Goal: Communication & Community: Answer question/provide support

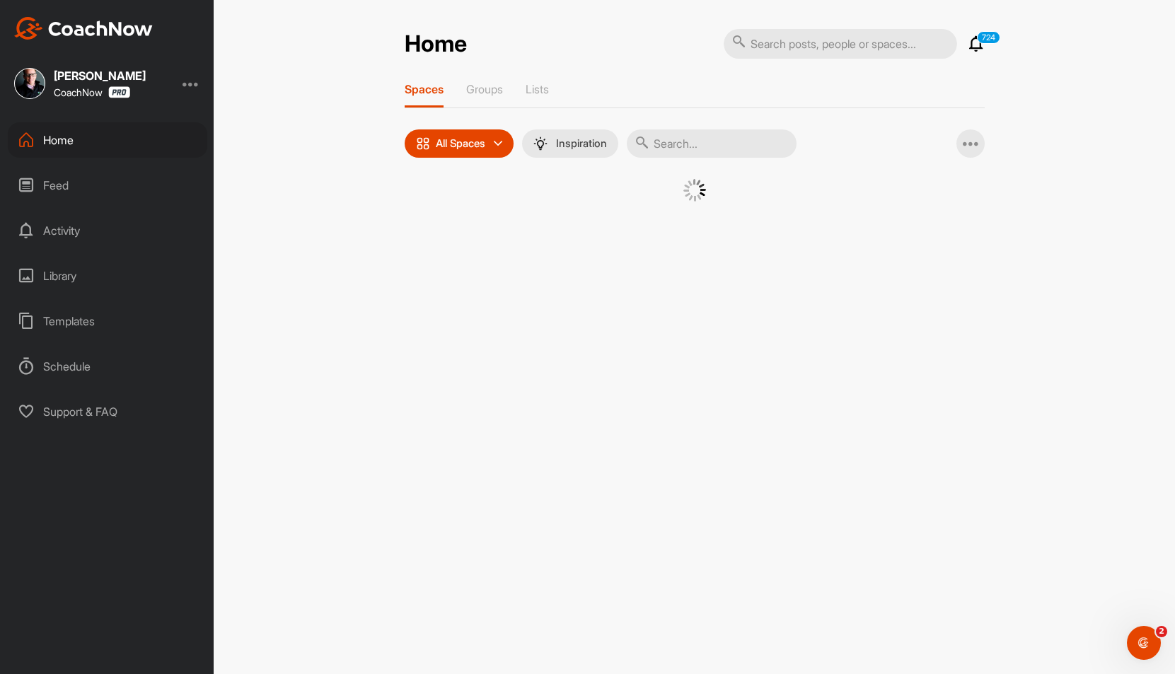
drag, startPoint x: 79, startPoint y: 142, endPoint x: 76, endPoint y: 149, distance: 7.6
click at [79, 144] on div "Home" at bounding box center [107, 139] width 199 height 35
click at [78, 149] on div "Home" at bounding box center [107, 139] width 199 height 35
click at [61, 170] on div "Feed" at bounding box center [107, 185] width 199 height 35
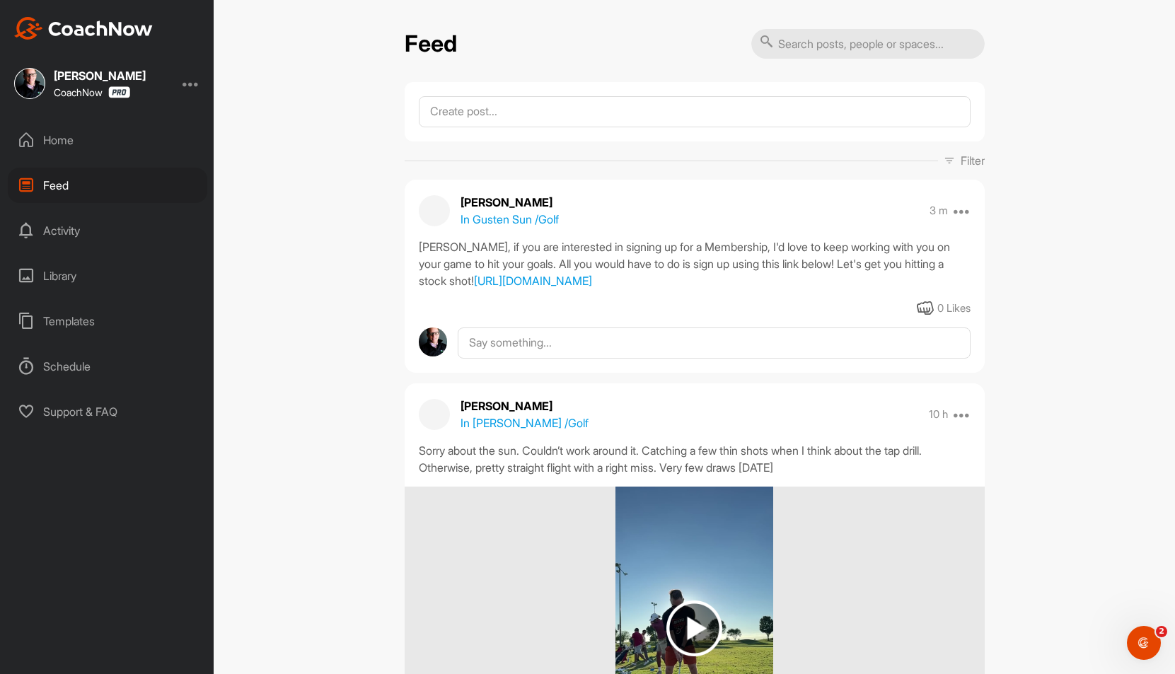
click at [514, 221] on p "In Gusten Sun / Golf" at bounding box center [509, 219] width 98 height 17
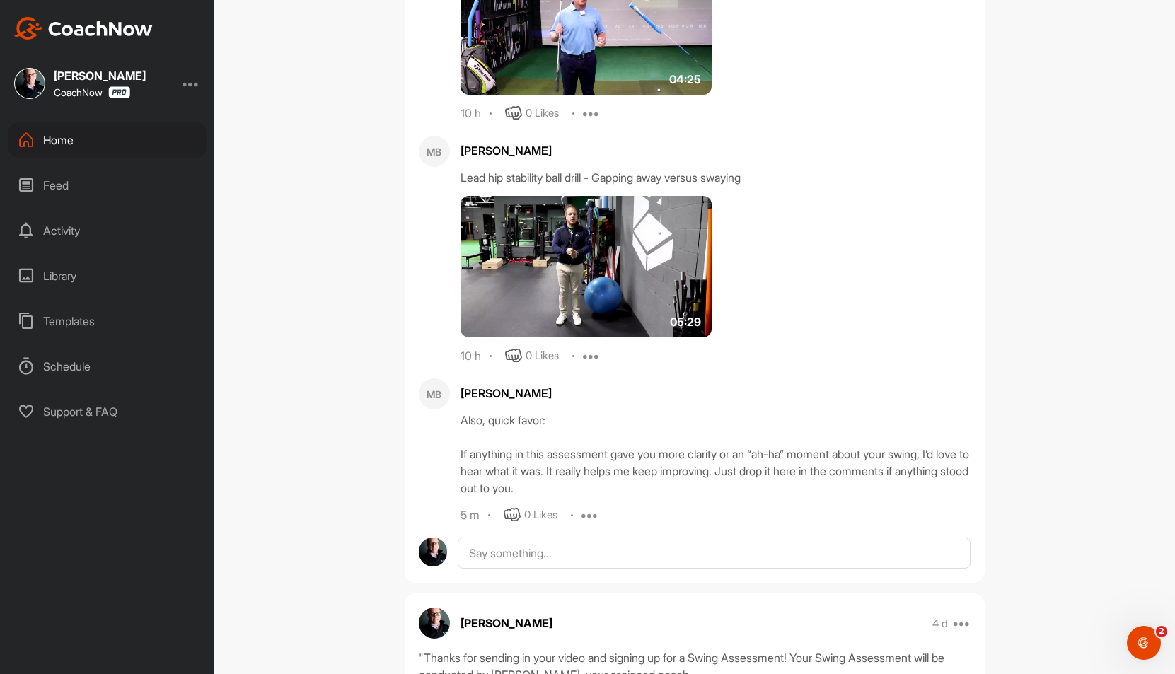
scroll to position [891, 0]
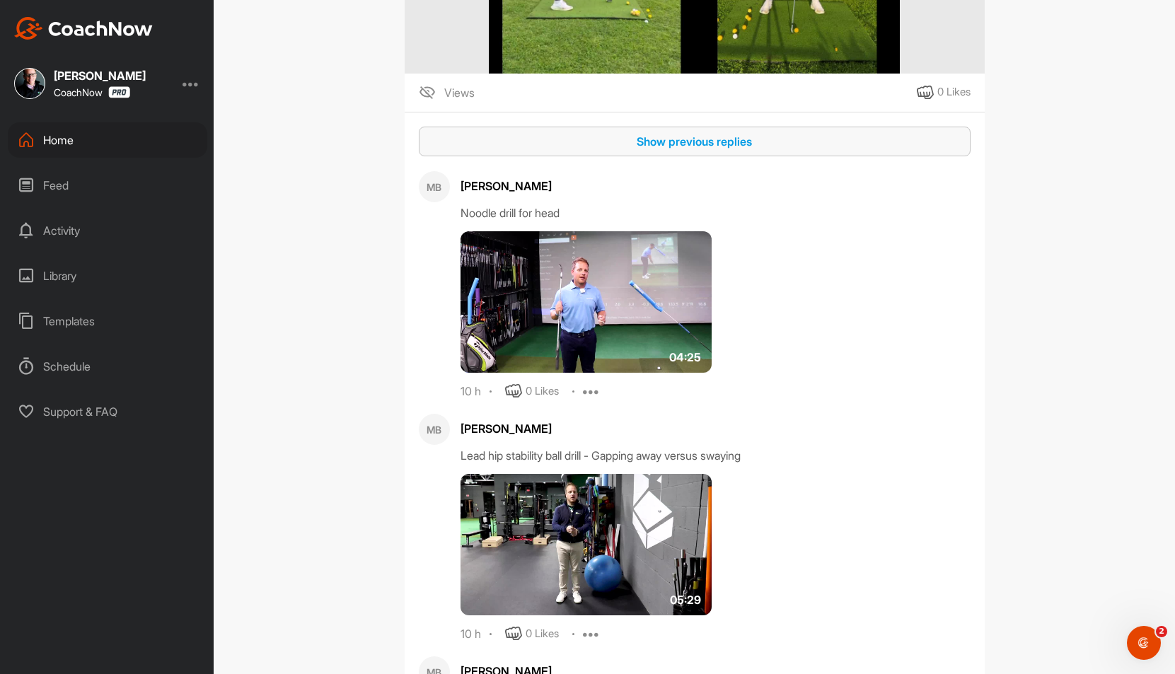
click at [688, 150] on div "Show previous replies" at bounding box center [694, 141] width 529 height 17
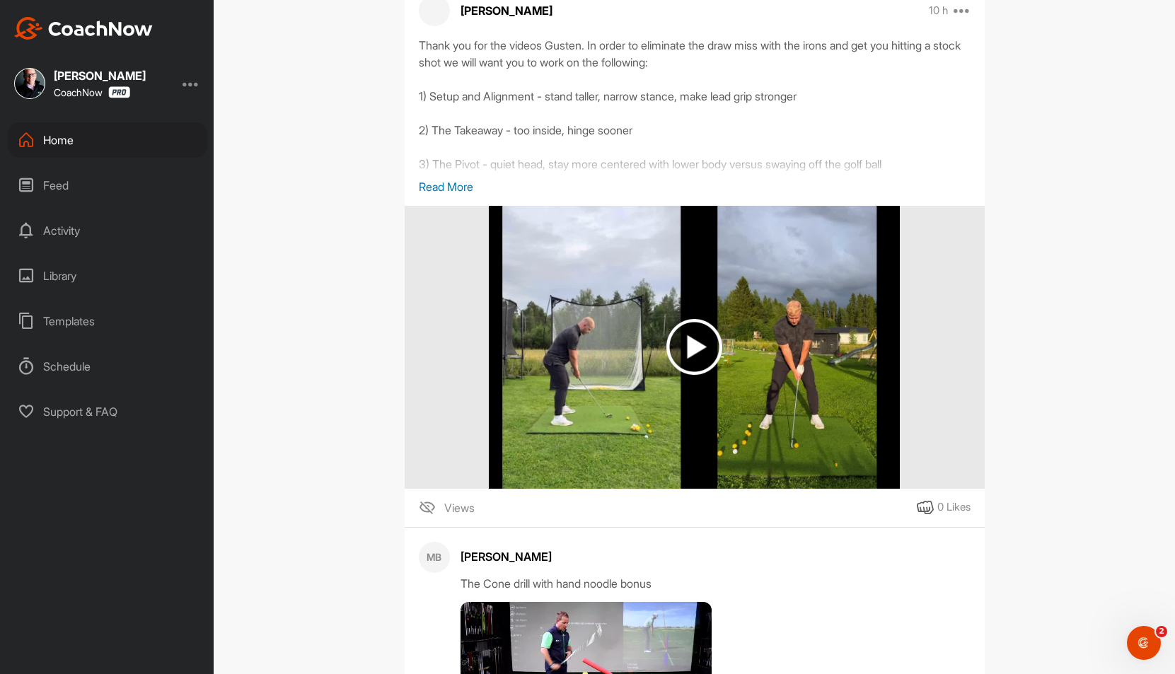
scroll to position [473, 0]
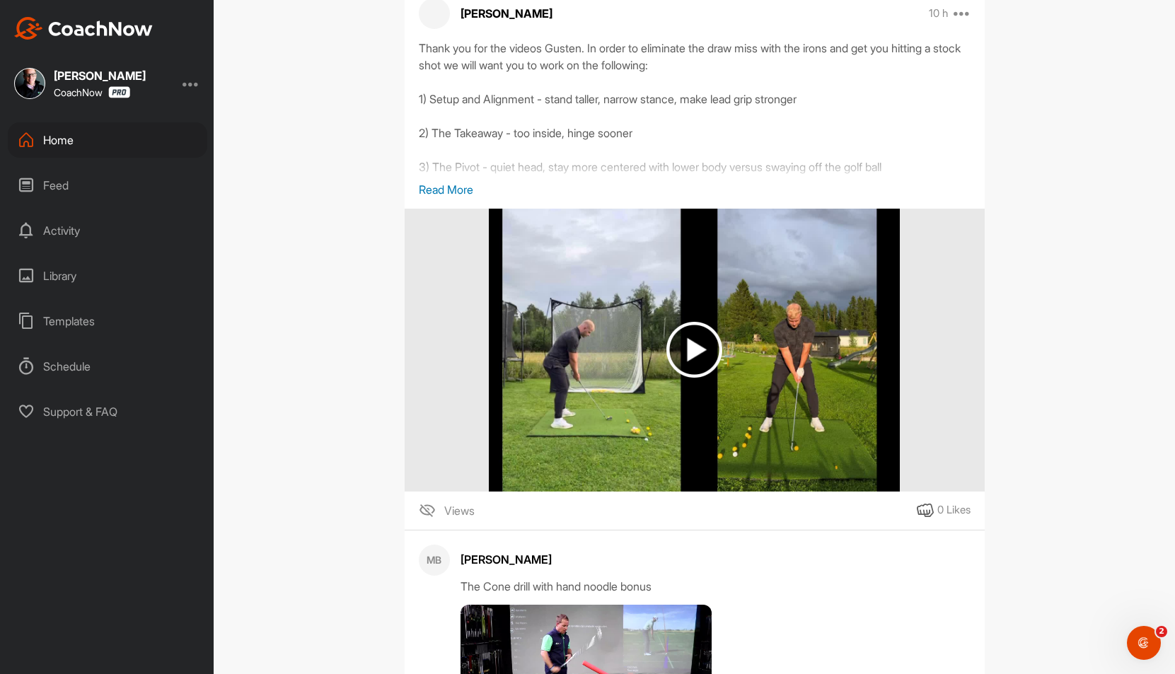
click at [696, 366] on img at bounding box center [694, 350] width 56 height 56
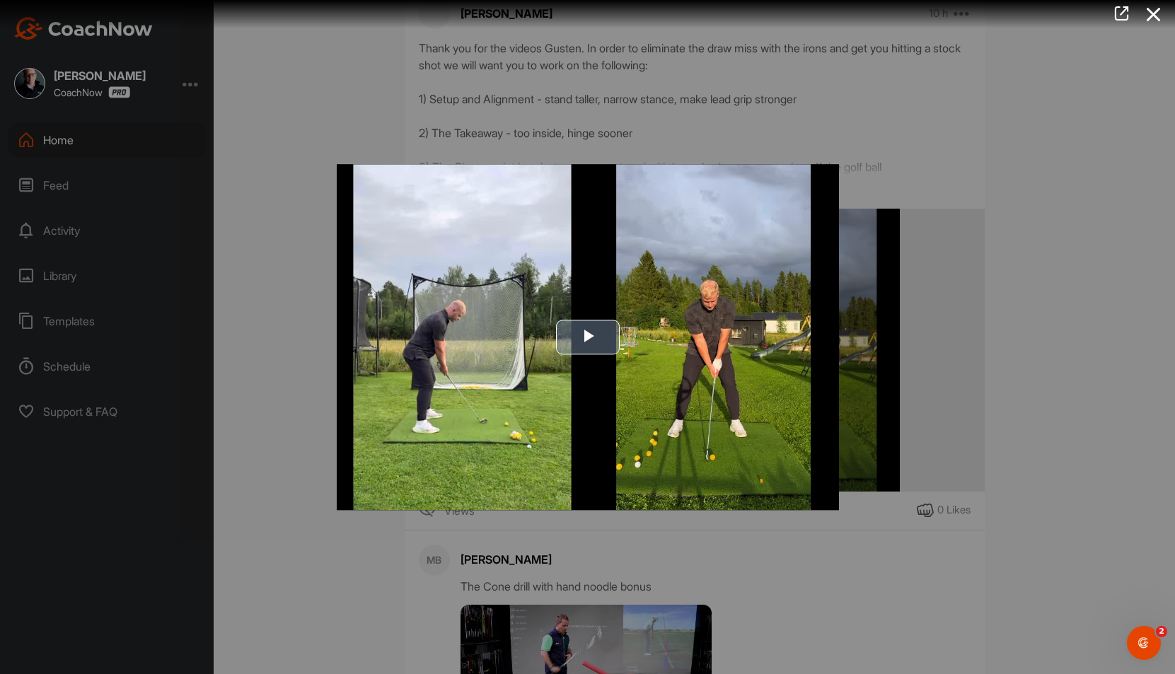
click at [623, 335] on img "Video Player" at bounding box center [588, 337] width 502 height 346
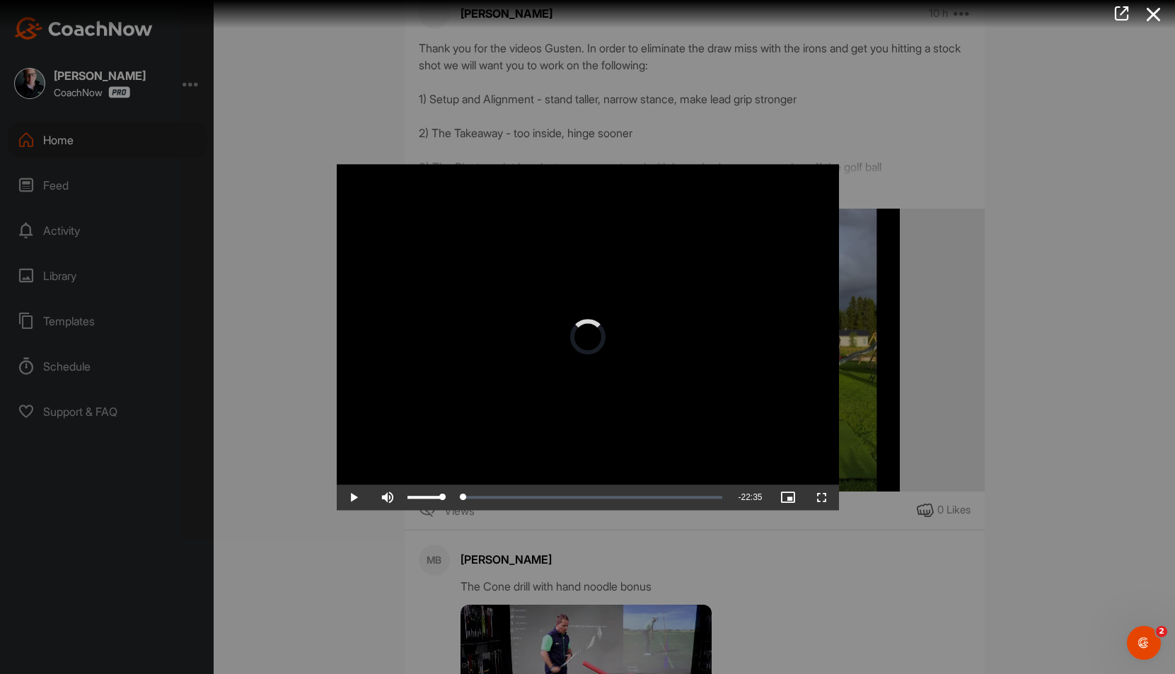
drag, startPoint x: 404, startPoint y: 502, endPoint x: 373, endPoint y: 504, distance: 31.2
click at [373, 504] on div "Play Skip Backward Skip Forward Mute Current Time 0:00 / Duration 22:35 Loaded …" at bounding box center [588, 497] width 502 height 25
drag, startPoint x: 462, startPoint y: 494, endPoint x: 396, endPoint y: 505, distance: 66.6
click at [396, 505] on div "Play Skip Backward Skip Forward Mute 100% Current Time 2:01 / Duration 22:35 Lo…" at bounding box center [588, 497] width 502 height 25
click at [588, 499] on div "Loaded : 1.67% 12:50 00:14" at bounding box center [567, 497] width 325 height 25
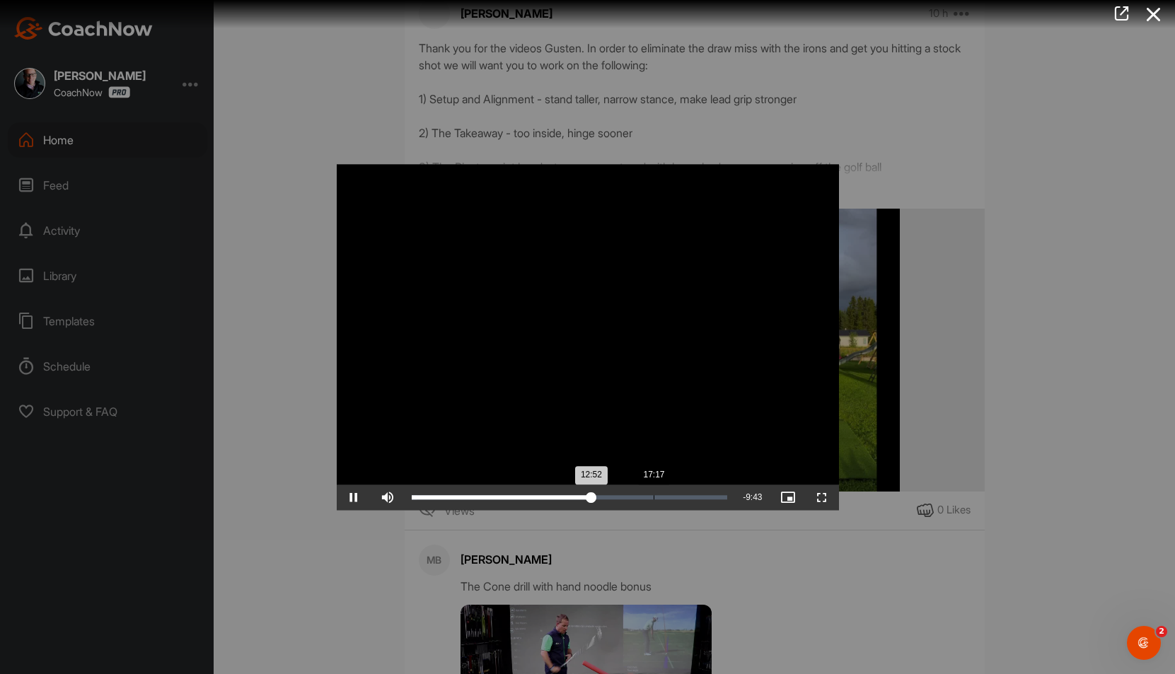
click at [653, 498] on div "Loaded : 58.03% 17:17 12:52" at bounding box center [570, 497] width 316 height 4
click at [694, 496] on div "20:10" at bounding box center [694, 497] width 1 height 4
click at [1047, 156] on div at bounding box center [587, 337] width 1175 height 674
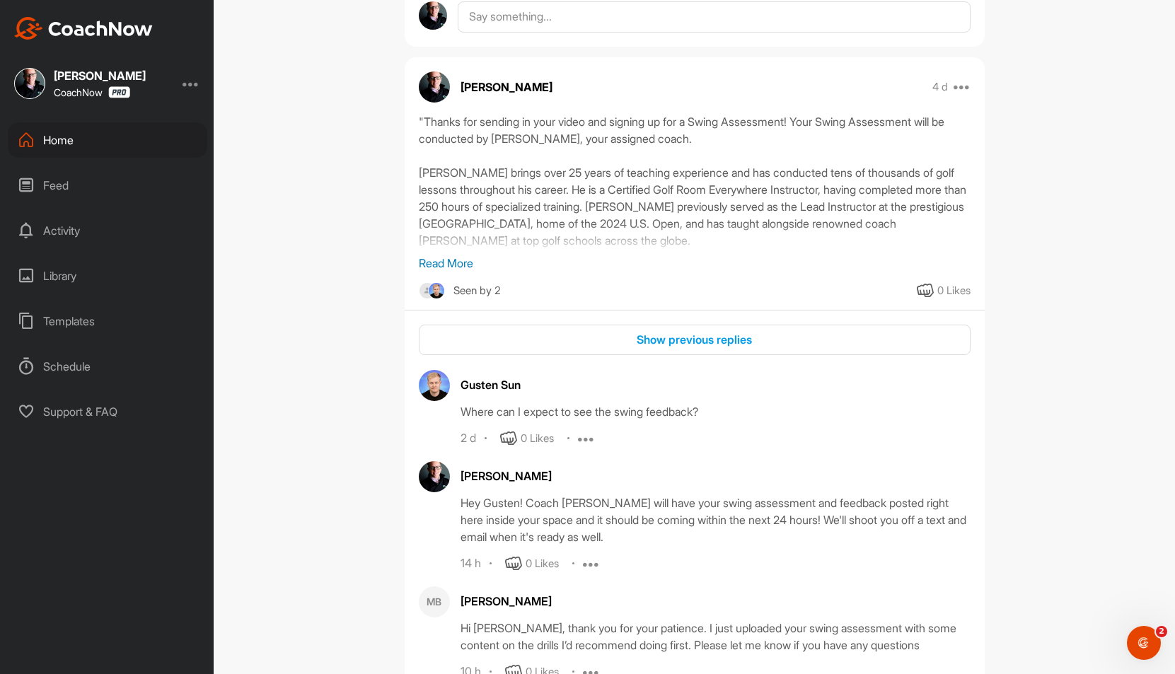
scroll to position [2038, 0]
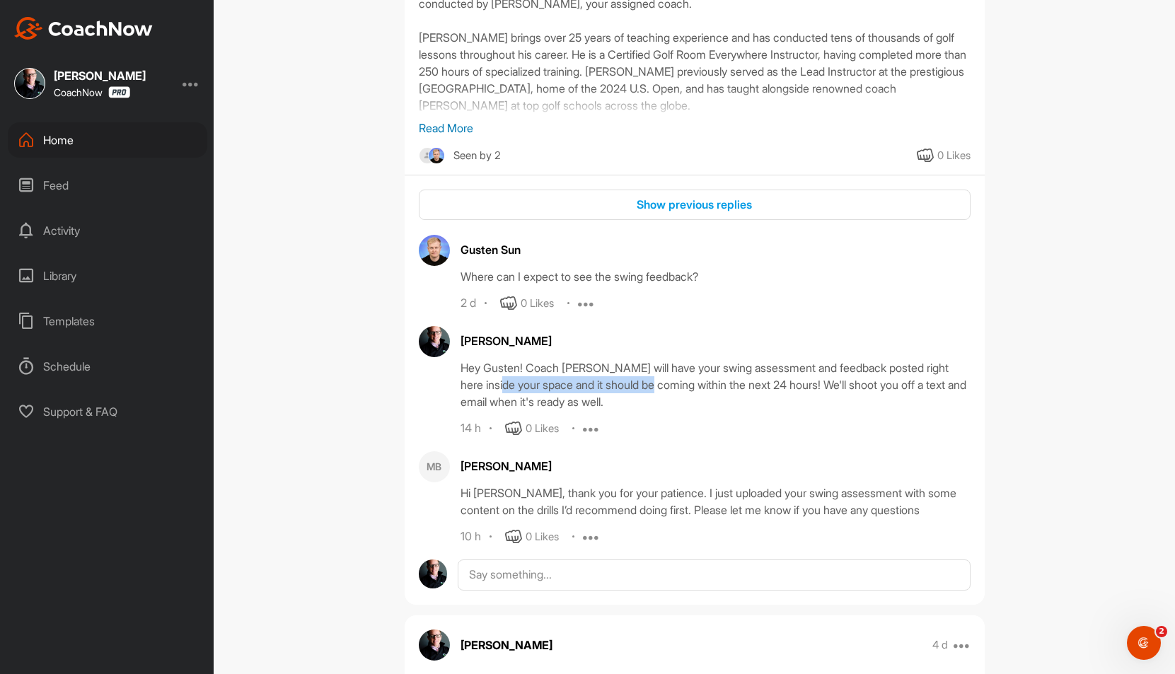
drag, startPoint x: 506, startPoint y: 417, endPoint x: 668, endPoint y: 425, distance: 162.9
click at [668, 410] on div "Hey Gusten! Coach [PERSON_NAME] will have your swing assessment and feedback po…" at bounding box center [715, 384] width 510 height 51
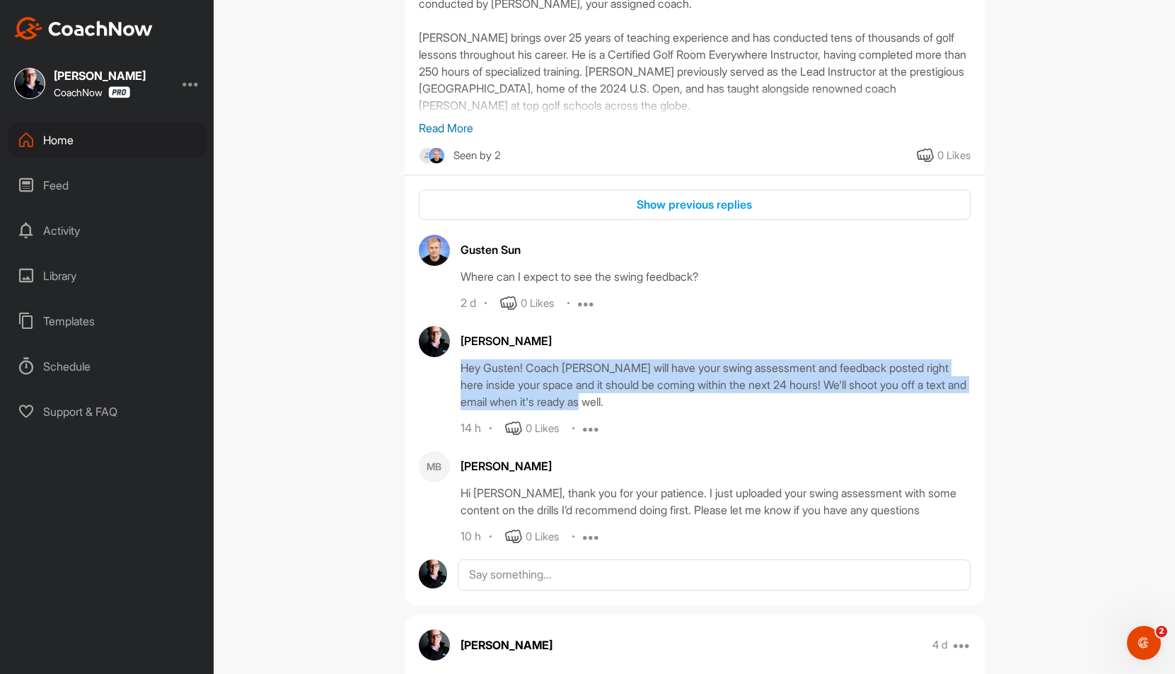
drag, startPoint x: 659, startPoint y: 436, endPoint x: 453, endPoint y: 400, distance: 209.1
click at [453, 400] on div "[PERSON_NAME] Hey Gusten! Coach [PERSON_NAME] will have your swing assessment a…" at bounding box center [695, 381] width 552 height 111
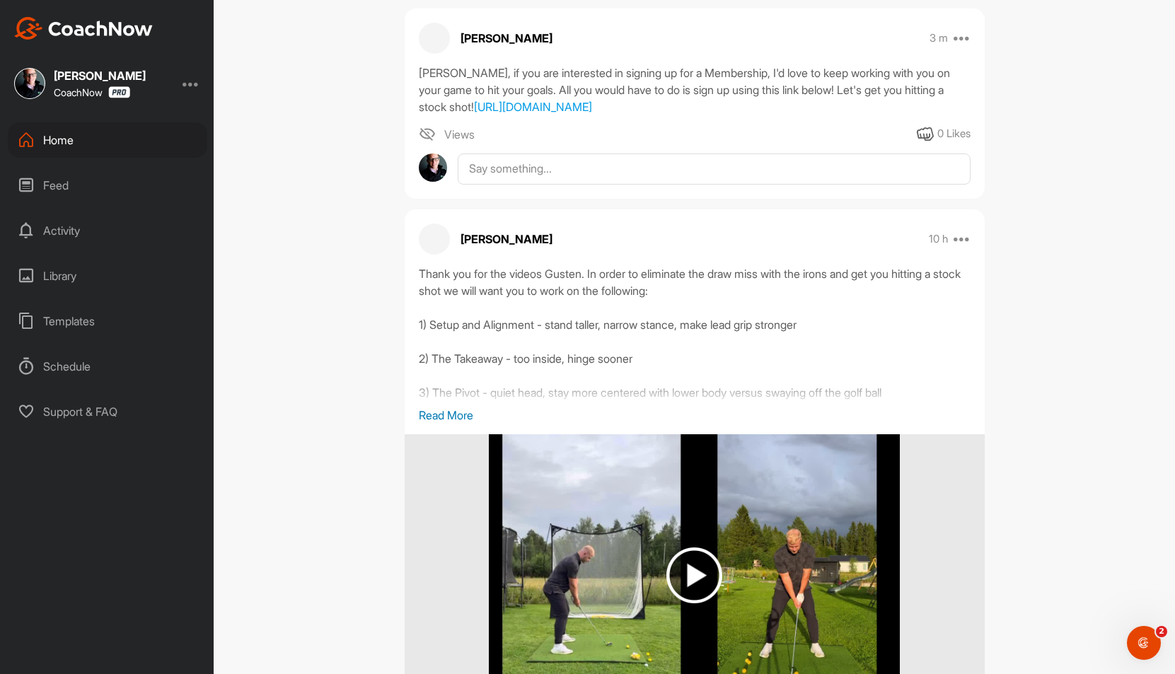
scroll to position [0, 0]
